Goal: Transaction & Acquisition: Purchase product/service

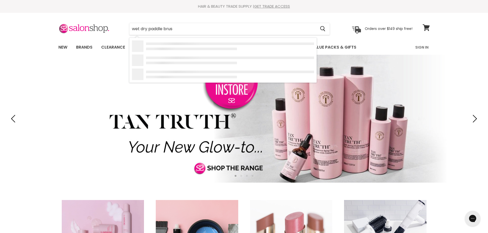
type input "wet dry paddle brush"
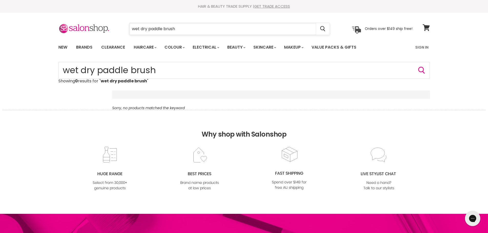
click at [196, 33] on input "wet dry paddle brush" at bounding box center [222, 29] width 187 height 12
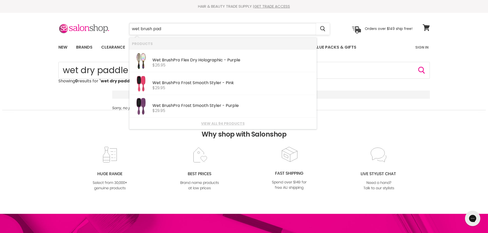
type input "wet brush padd"
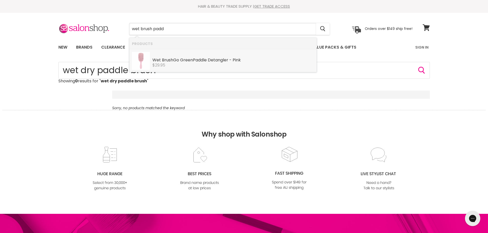
click at [197, 62] on b "Padd" at bounding box center [198, 60] width 10 height 6
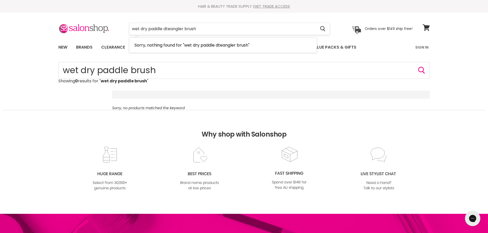
click at [170, 26] on input "wet dry paddle dteangler brush" at bounding box center [222, 29] width 187 height 12
drag, startPoint x: 199, startPoint y: 28, endPoint x: 183, endPoint y: 26, distance: 16.0
click at [183, 26] on input "wet dry paddle detangler brush" at bounding box center [222, 29] width 187 height 12
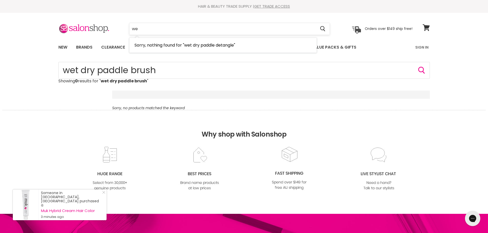
type input "w"
